Goal: Find contact information: Find contact information

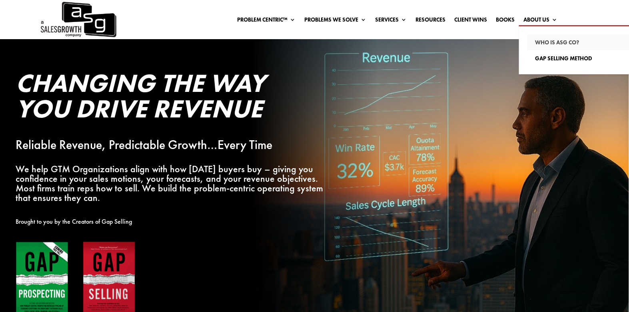
click at [546, 38] on link "Who Is ASG co?" at bounding box center [583, 42] width 112 height 16
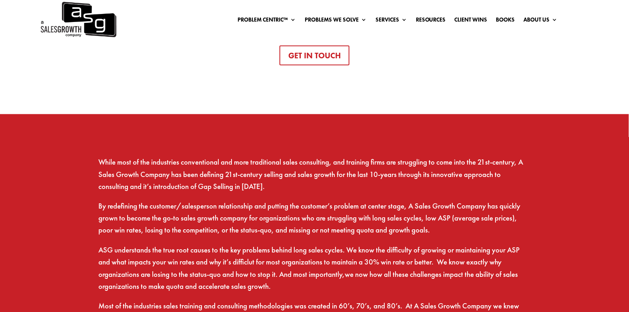
scroll to position [364, 0]
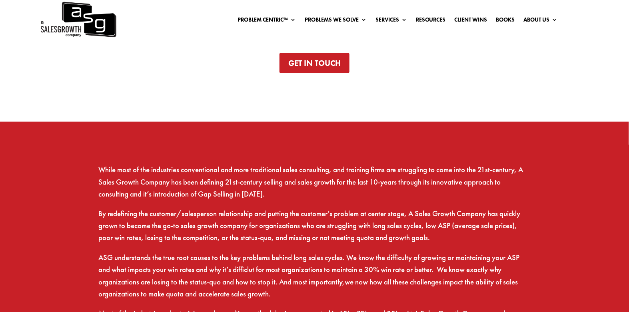
click at [331, 65] on link "Get In Touch" at bounding box center [315, 63] width 70 height 20
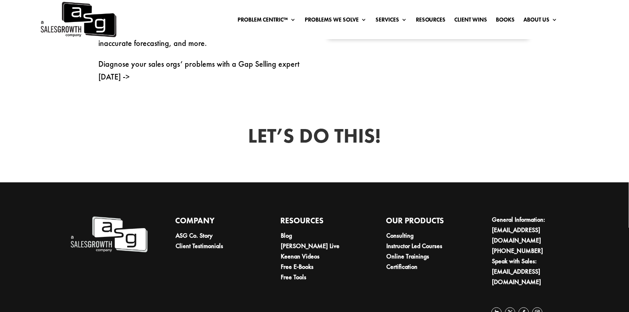
scroll to position [507, 0]
